Goal: Navigation & Orientation: Find specific page/section

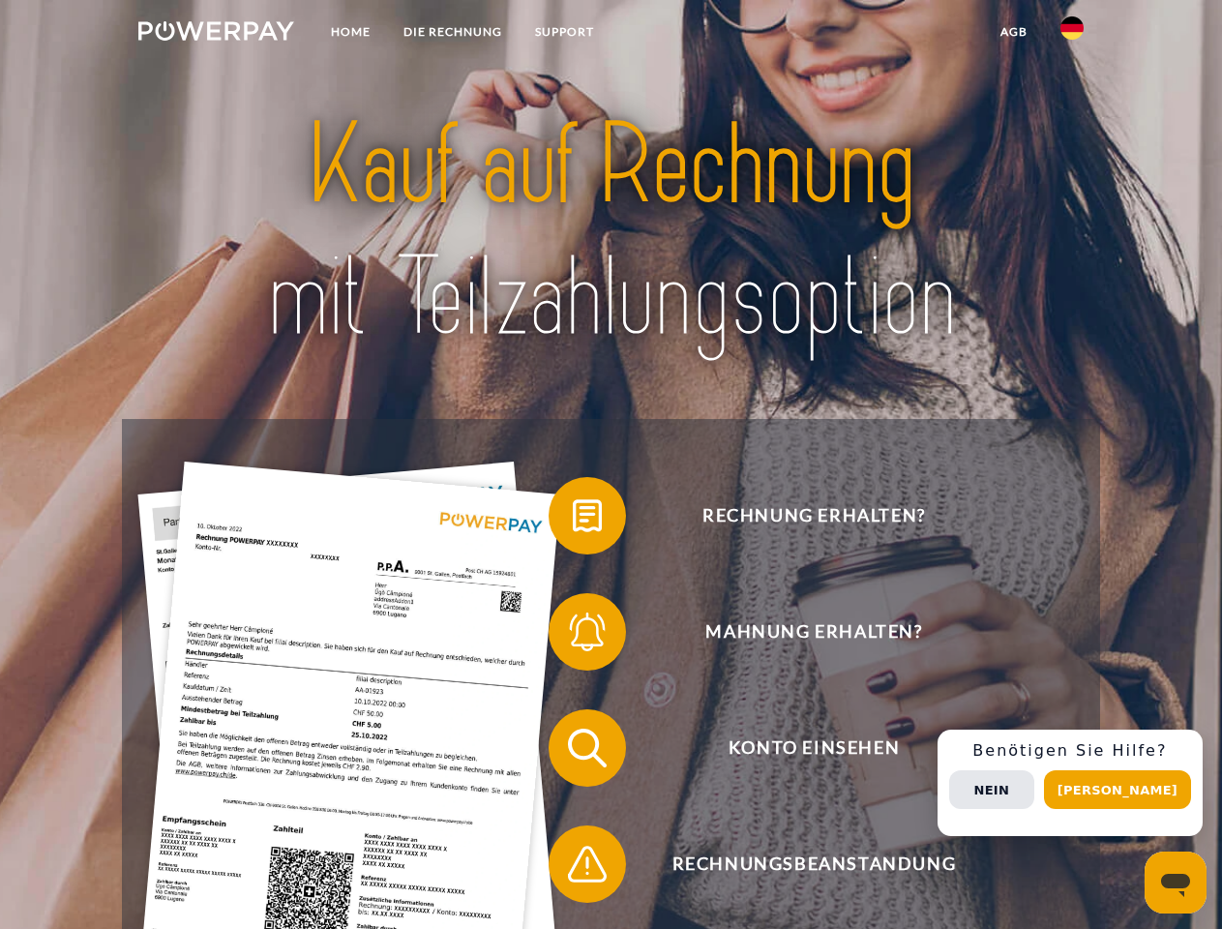
click at [216, 34] on img at bounding box center [216, 30] width 156 height 19
click at [1072, 34] on img at bounding box center [1071, 27] width 23 height 23
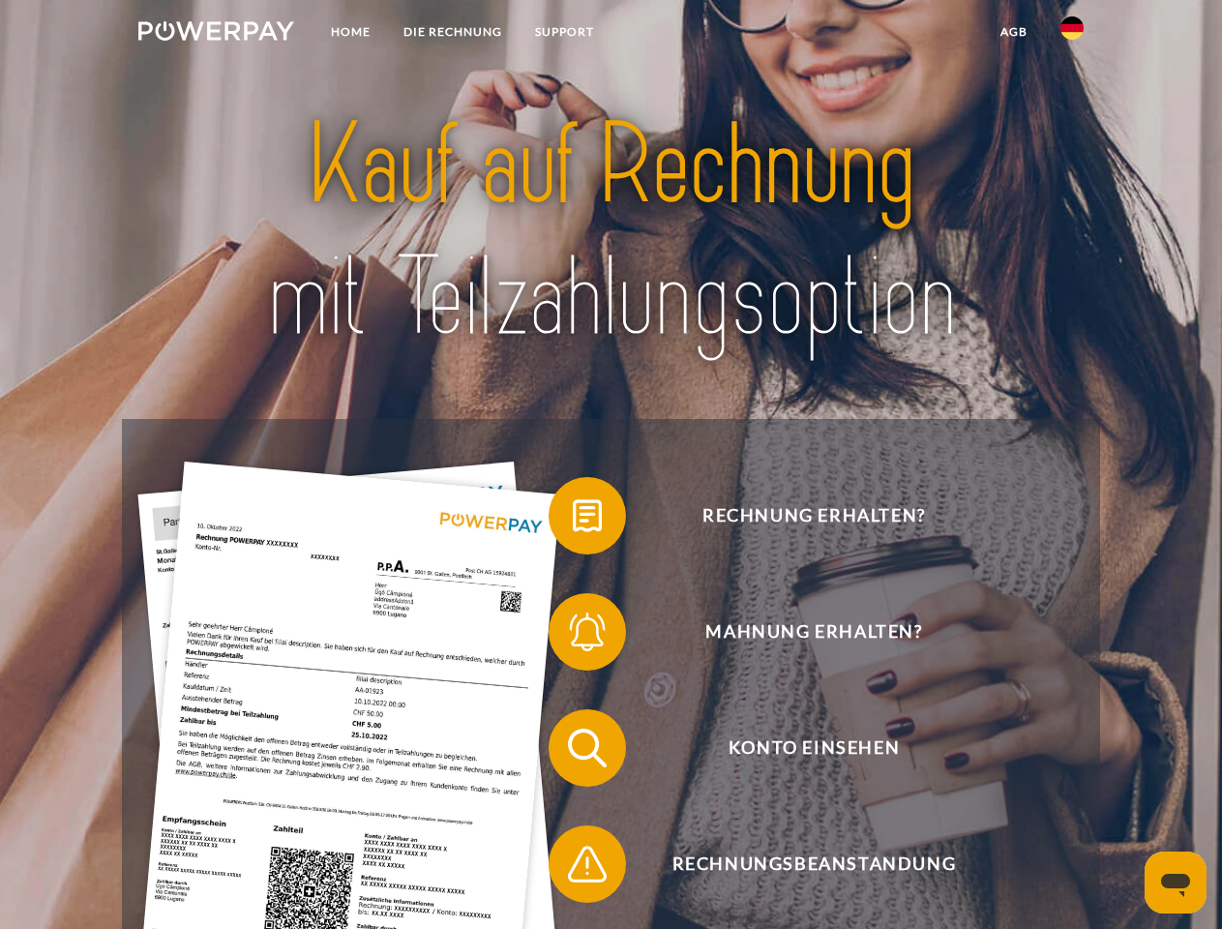
click at [1013, 32] on link "agb" at bounding box center [1014, 32] width 60 height 35
click at [573, 519] on span at bounding box center [558, 515] width 97 height 97
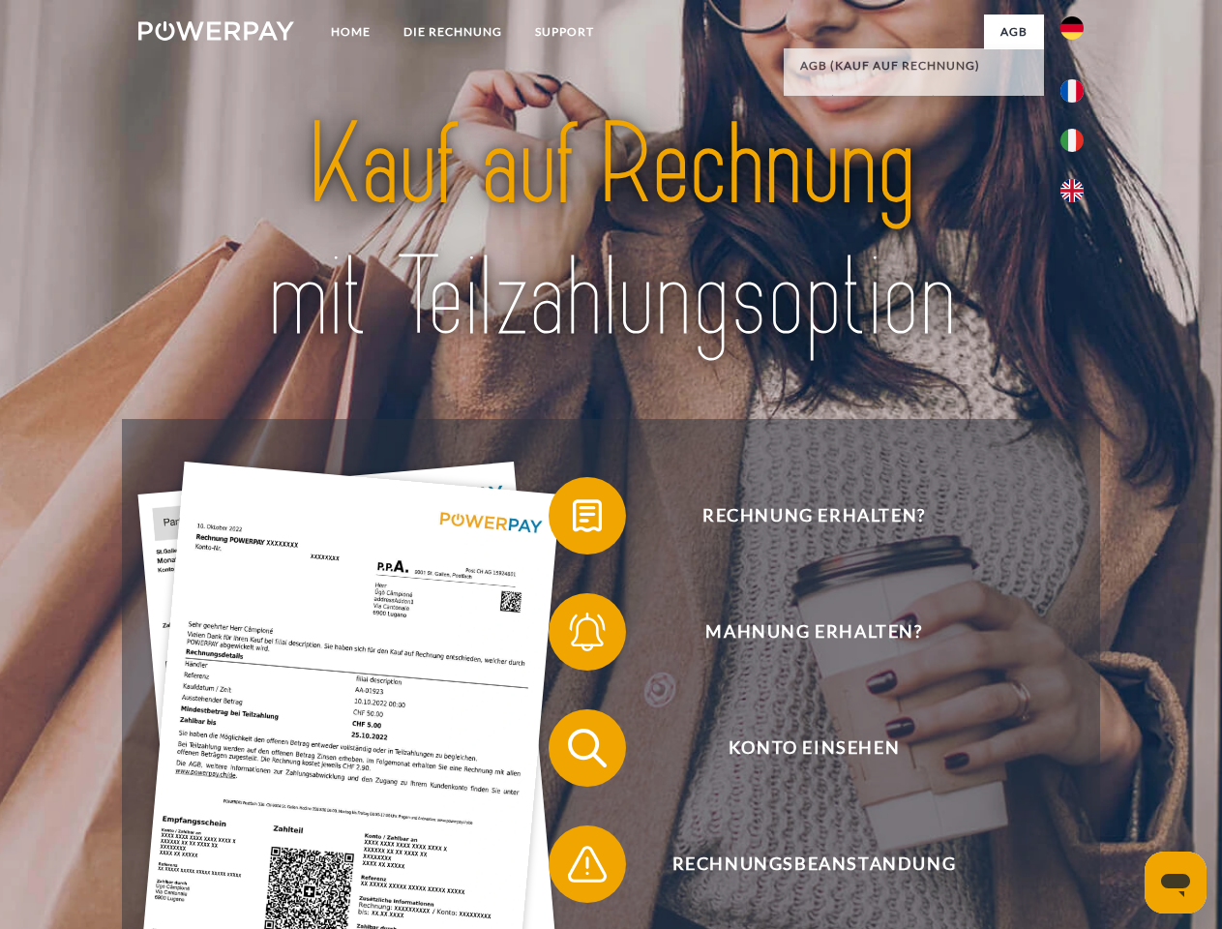
click at [573, 636] on span at bounding box center [558, 631] width 97 height 97
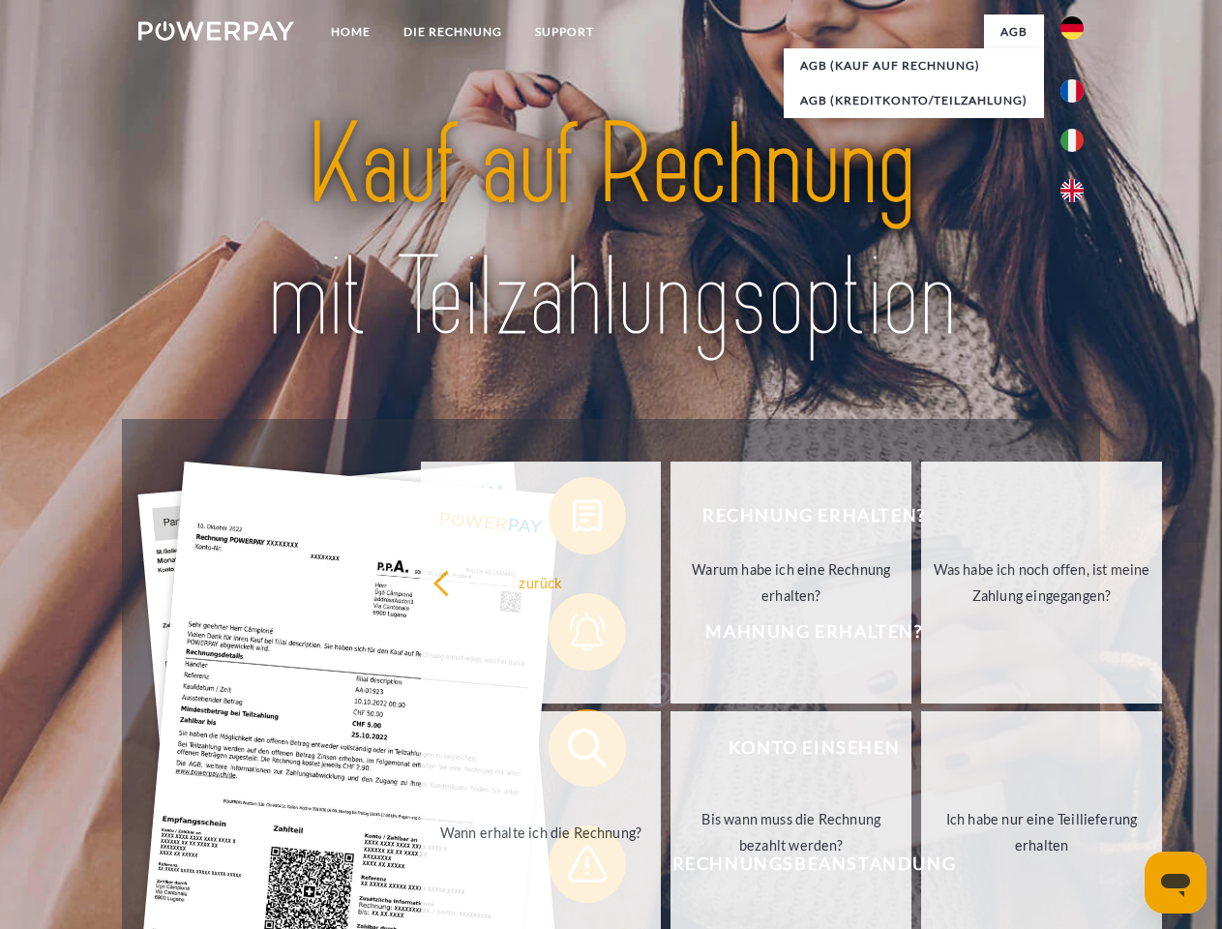
click at [670, 752] on link "Bis wann muss die Rechnung bezahlt werden?" at bounding box center [790, 832] width 241 height 242
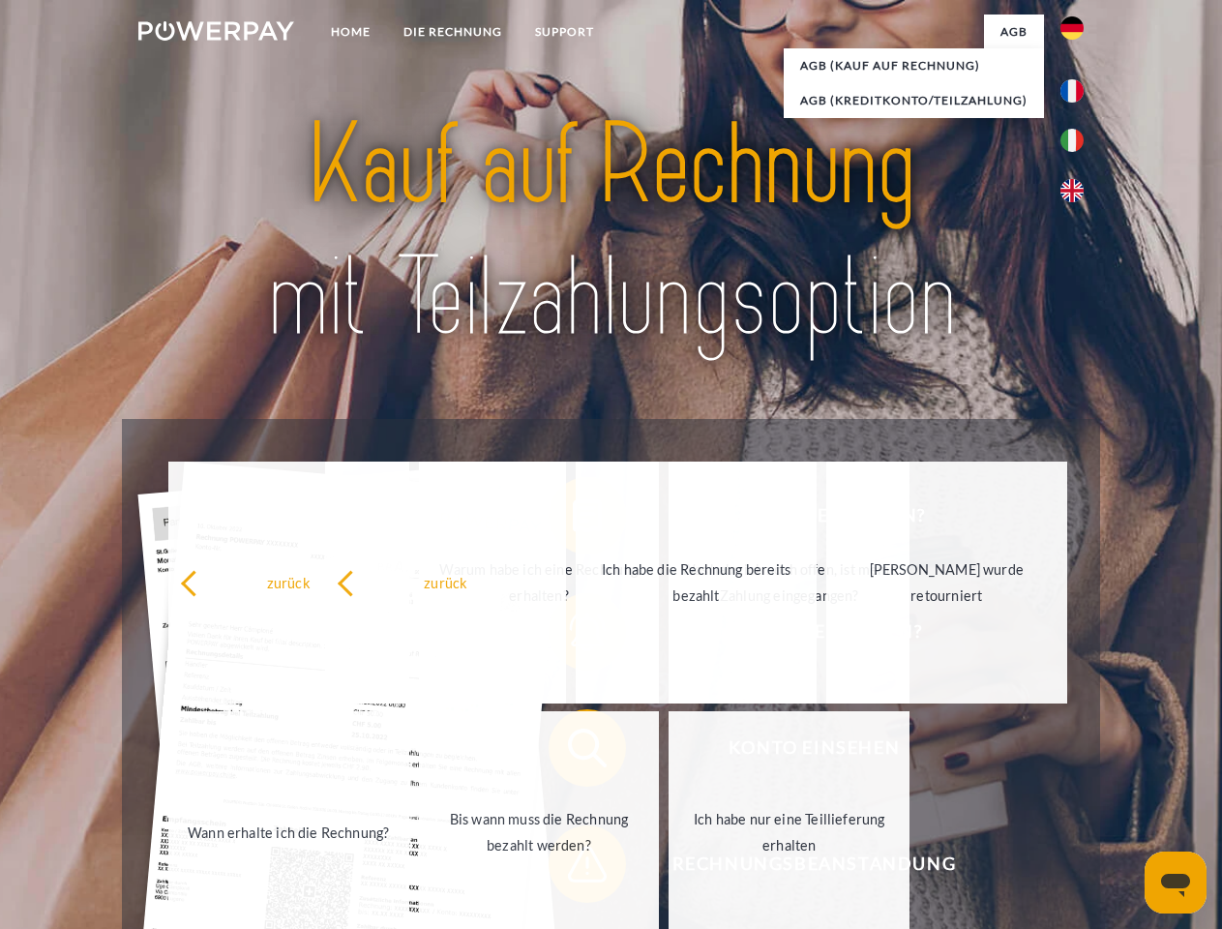
click at [573, 868] on span at bounding box center [558, 863] width 97 height 97
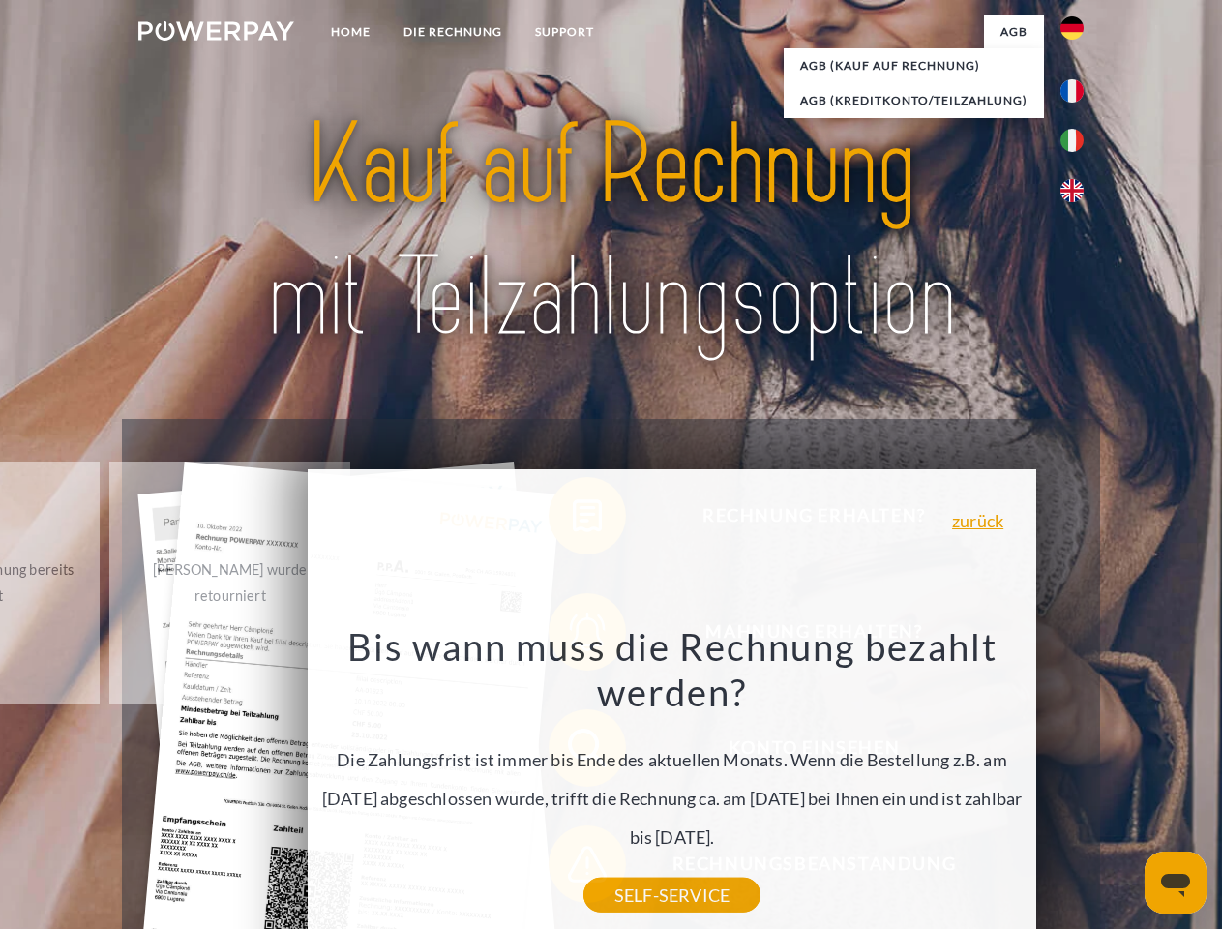
click at [1077, 783] on div "Rechnung erhalten? Mahnung erhalten? Konto einsehen" at bounding box center [610, 806] width 977 height 774
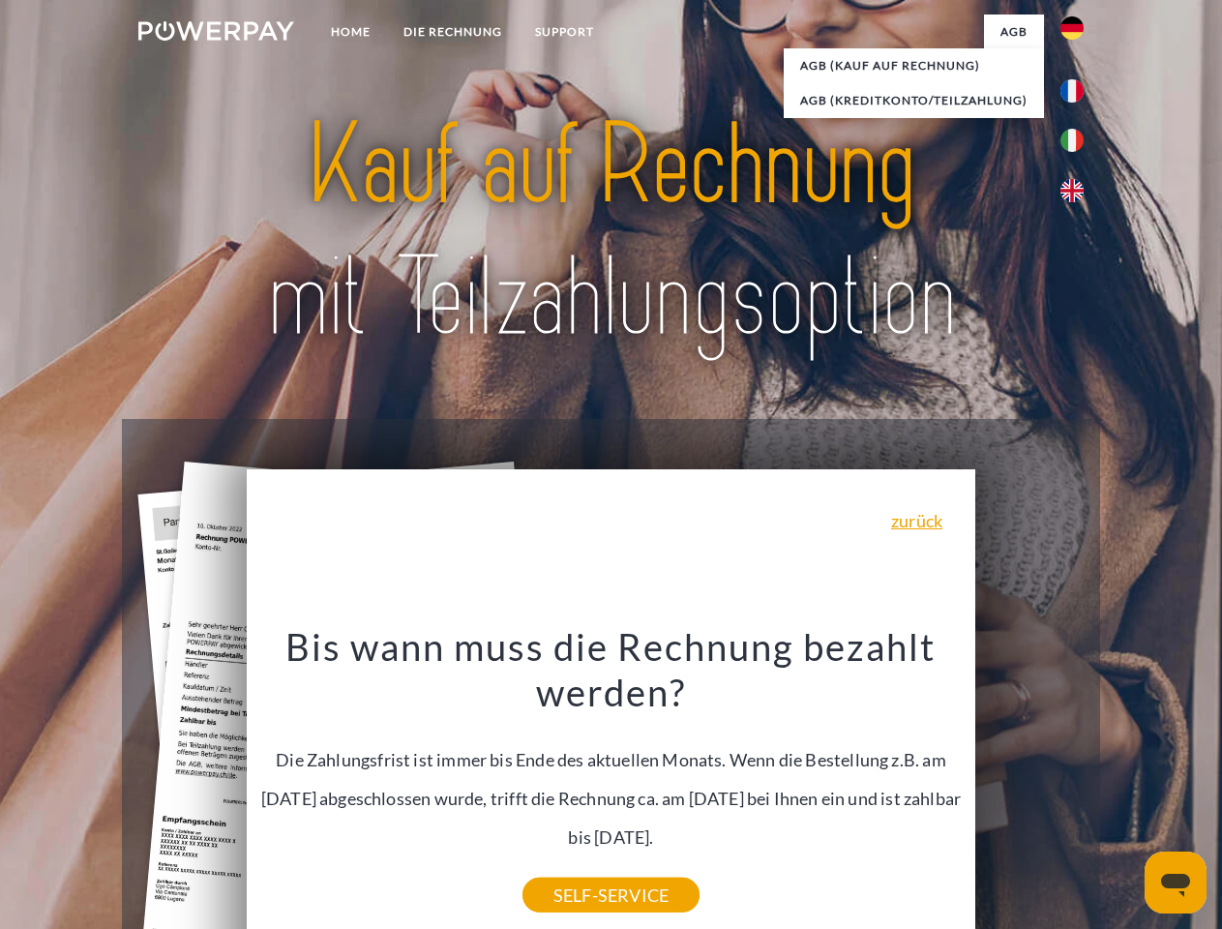
click at [1029, 786] on span "Konto einsehen" at bounding box center [814, 747] width 474 height 77
click at [1124, 789] on header "Home DIE RECHNUNG SUPPORT" at bounding box center [611, 668] width 1222 height 1336
